Goal: Information Seeking & Learning: Learn about a topic

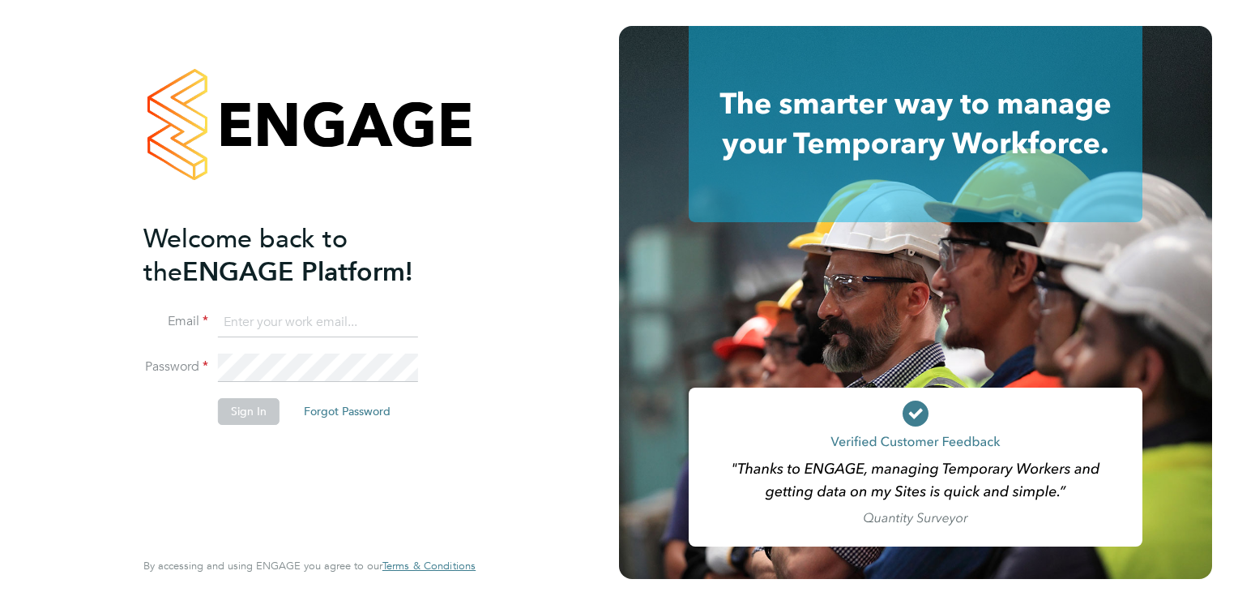
type input "rclarke@frlondon.co.uk"
click at [244, 421] on button "Sign In" at bounding box center [249, 411] width 62 height 26
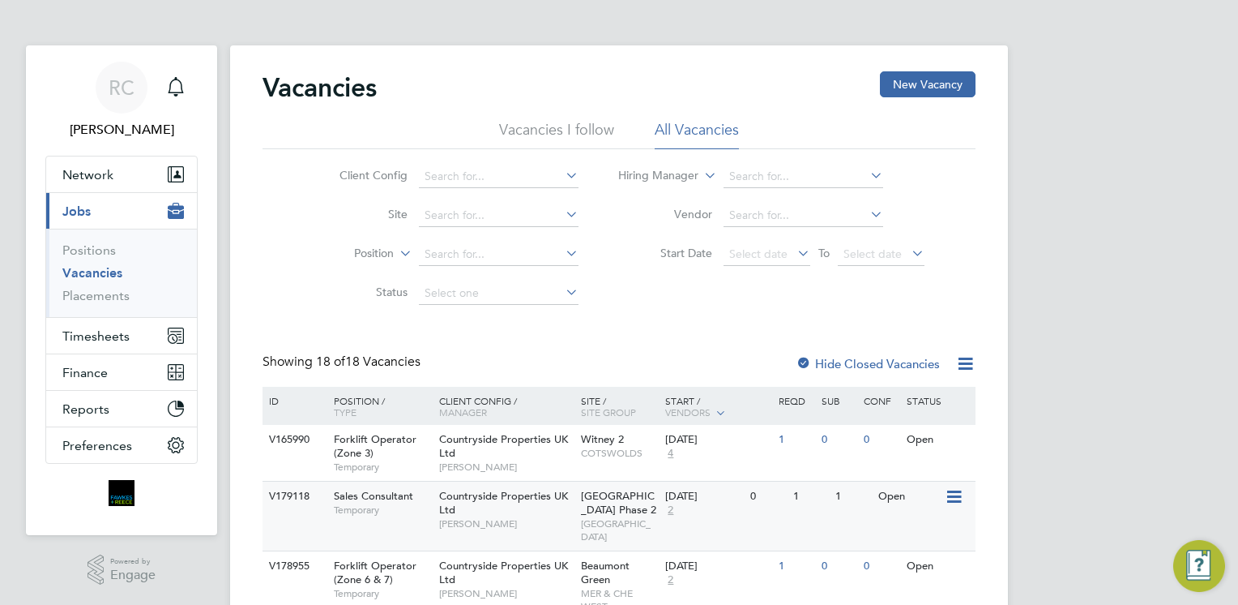
click at [386, 524] on div "V179118 Sales Consultant Temporary Countryside Properties UK Ltd [PERSON_NAME][…" at bounding box center [619, 516] width 713 height 70
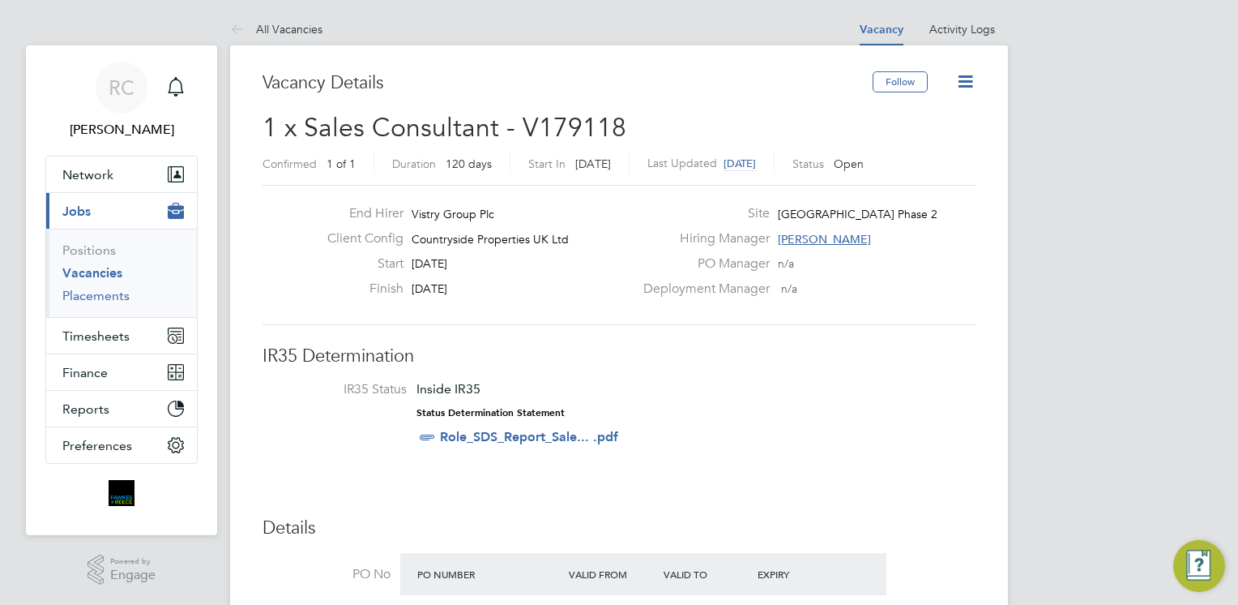
click at [123, 292] on link "Placements" at bounding box center [95, 295] width 67 height 15
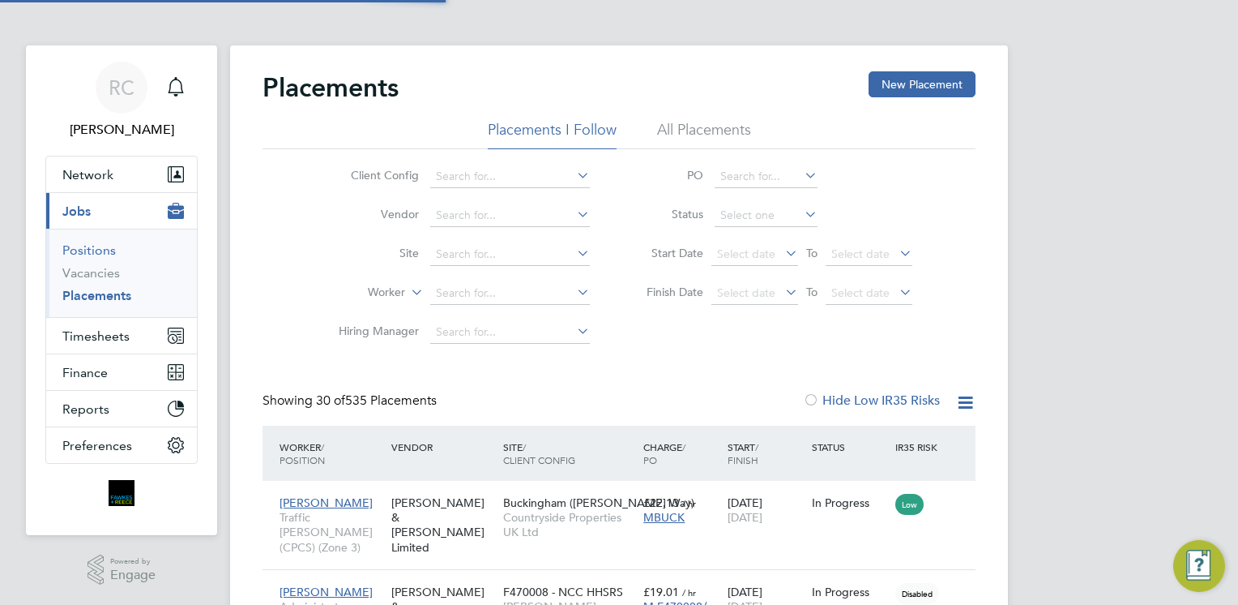
scroll to position [61, 113]
click at [71, 249] on link "Positions" at bounding box center [88, 249] width 53 height 15
